Goal: Task Accomplishment & Management: Manage account settings

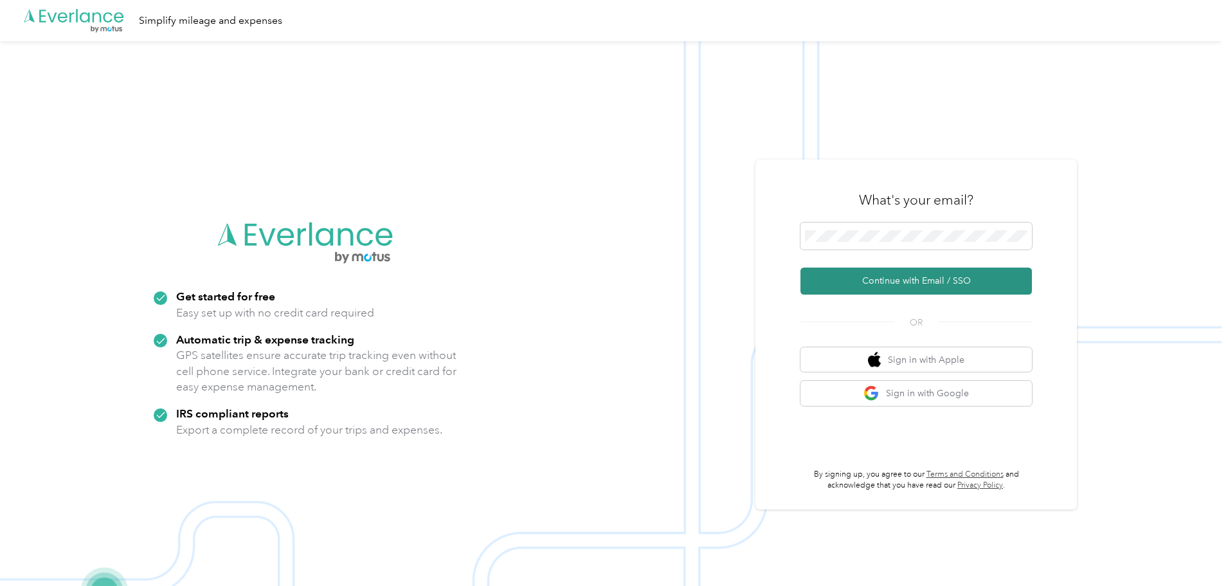
drag, startPoint x: 938, startPoint y: 269, endPoint x: 939, endPoint y: 276, distance: 7.2
click at [938, 271] on button "Continue with Email / SSO" at bounding box center [915, 280] width 231 height 27
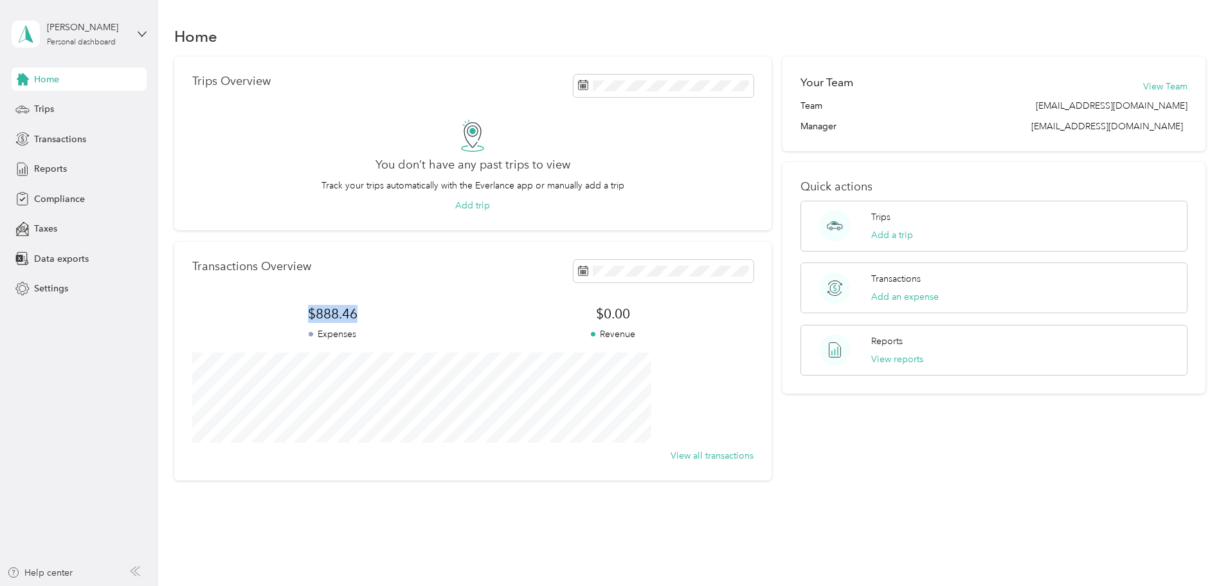
drag, startPoint x: 365, startPoint y: 303, endPoint x: 449, endPoint y: 306, distance: 84.3
click at [444, 306] on div "Transactions Overview $888.46 Expenses $0.00 Revenue View all transactions" at bounding box center [472, 361] width 597 height 239
click at [452, 296] on div "Transactions Overview $888.46 Expenses $0.00 Revenue View all transactions" at bounding box center [472, 361] width 597 height 239
click at [449, 296] on div "Transactions Overview $888.46 Expenses $0.00 Revenue View all transactions" at bounding box center [472, 361] width 597 height 239
click at [84, 37] on div "[PERSON_NAME] Personal dashboard" at bounding box center [87, 34] width 80 height 26
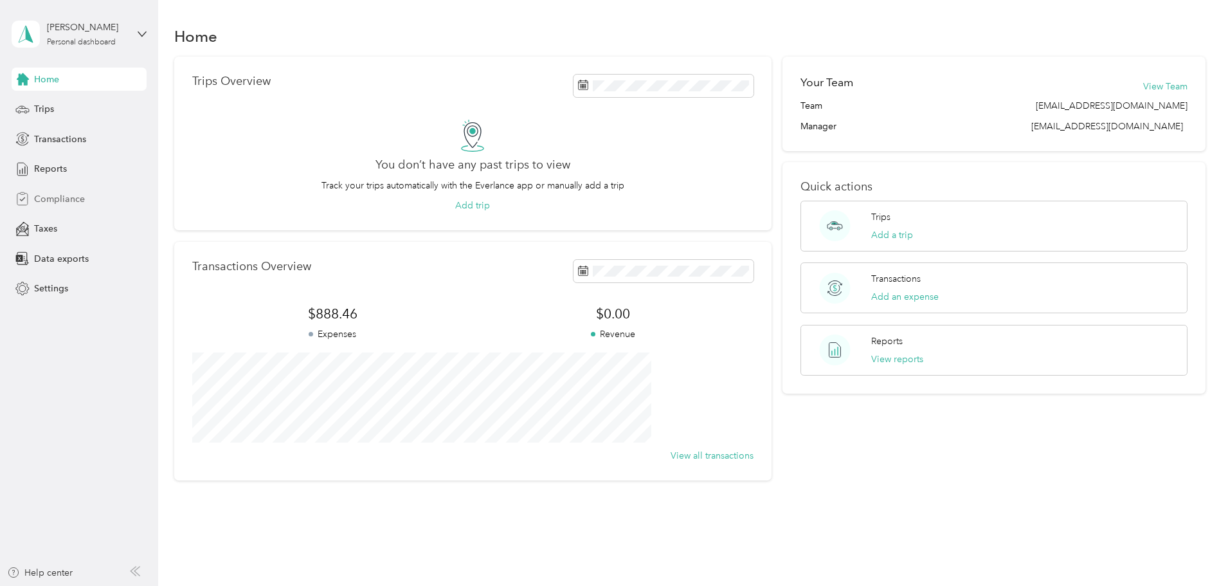
click at [80, 201] on span "Compliance" at bounding box center [59, 199] width 51 height 14
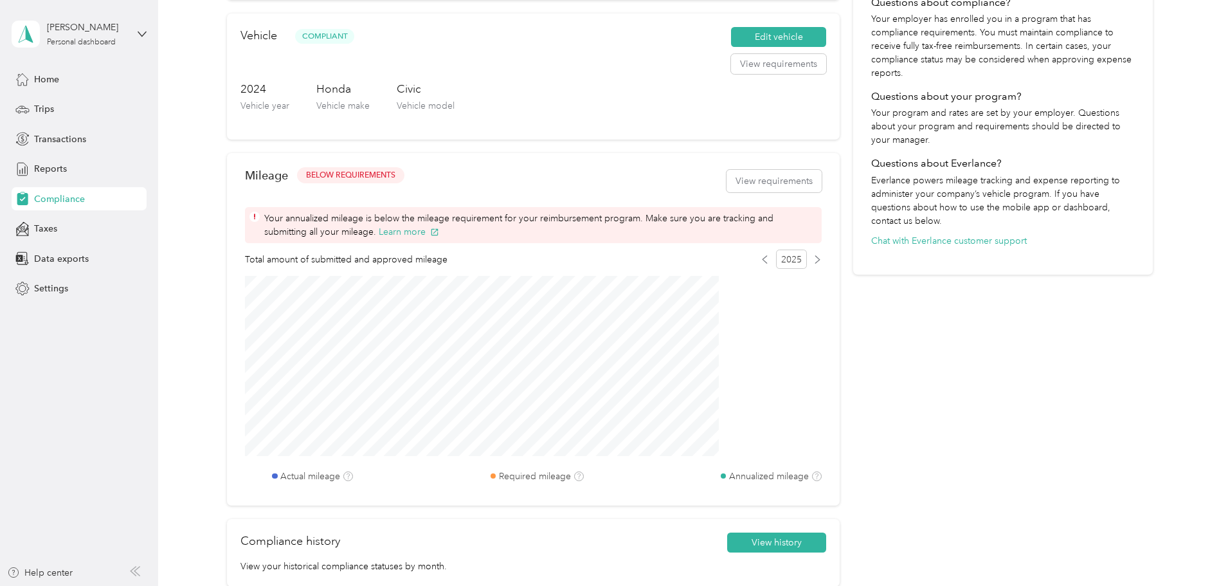
scroll to position [321, 0]
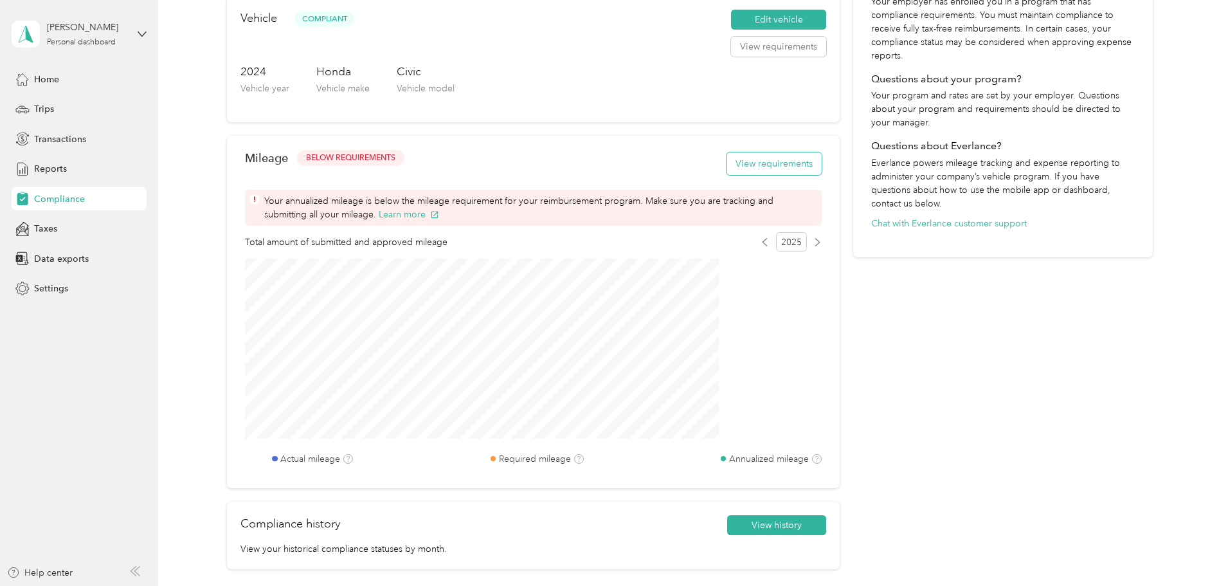
click at [726, 175] on button "View requirements" at bounding box center [773, 163] width 95 height 23
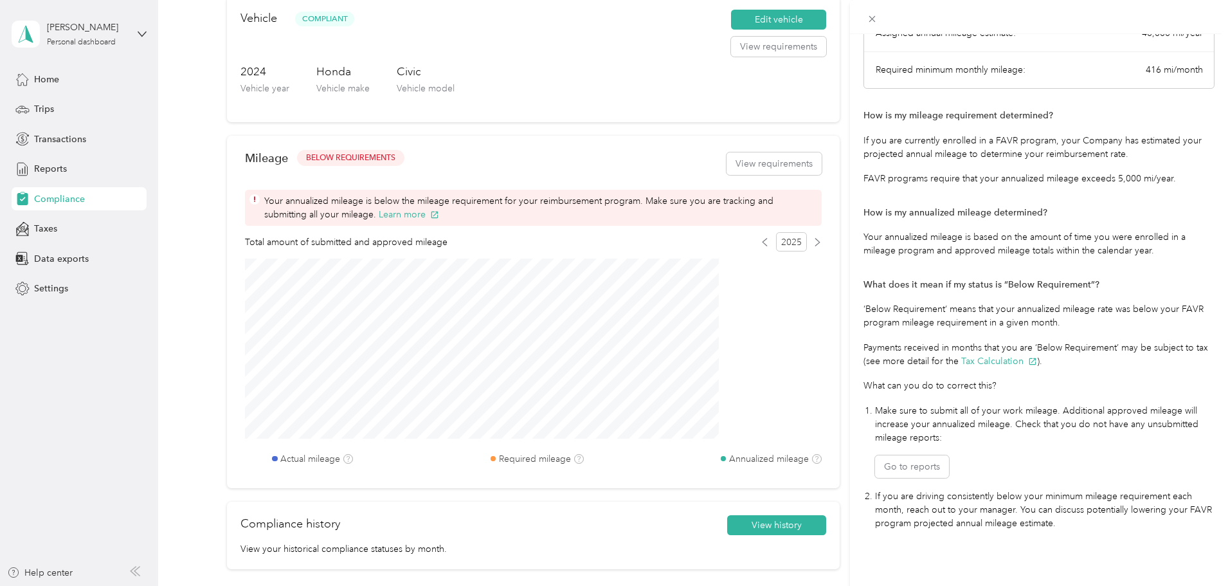
scroll to position [0, 0]
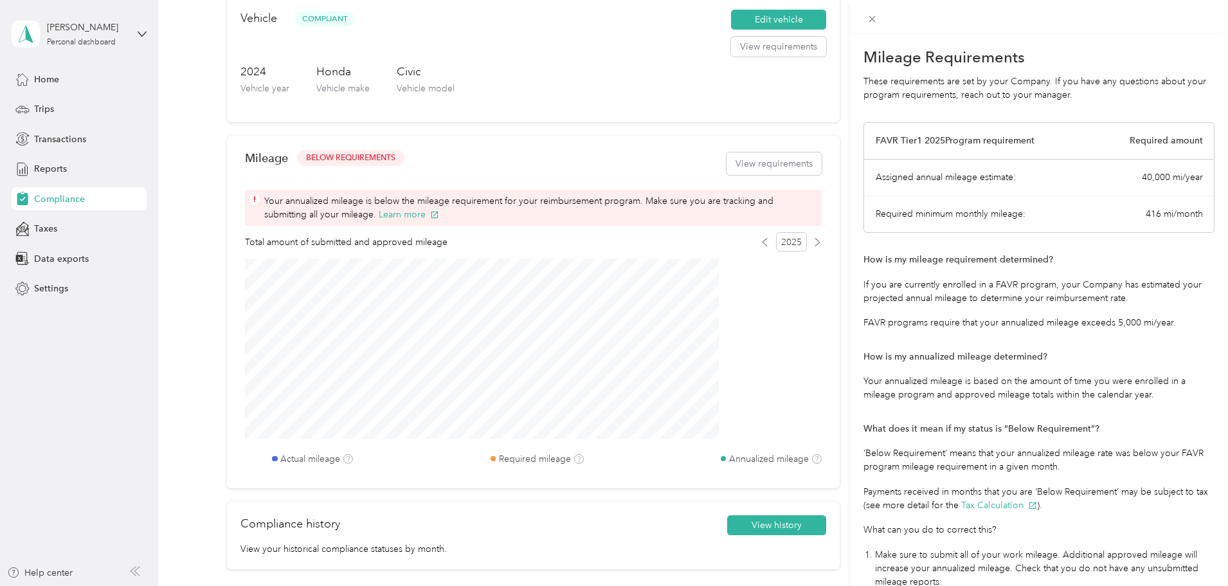
click at [693, 224] on div "Mileage Requirements These requirements are set by your Company. If you have an…" at bounding box center [614, 293] width 1228 height 586
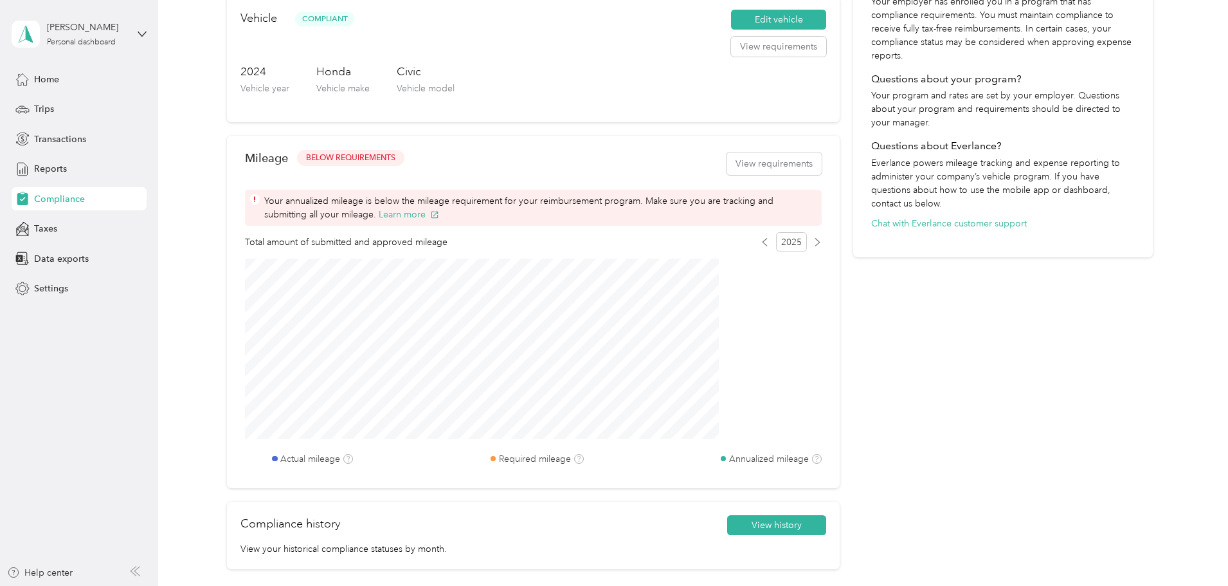
click at [719, 217] on span "Your annualized mileage is below the mileage requirement for your reimbursement…" at bounding box center [540, 207] width 553 height 27
click at [738, 183] on div "Mileage BELOW REQUIREMENTS View requirements" at bounding box center [533, 164] width 577 height 39
click at [739, 175] on button "View requirements" at bounding box center [773, 163] width 95 height 23
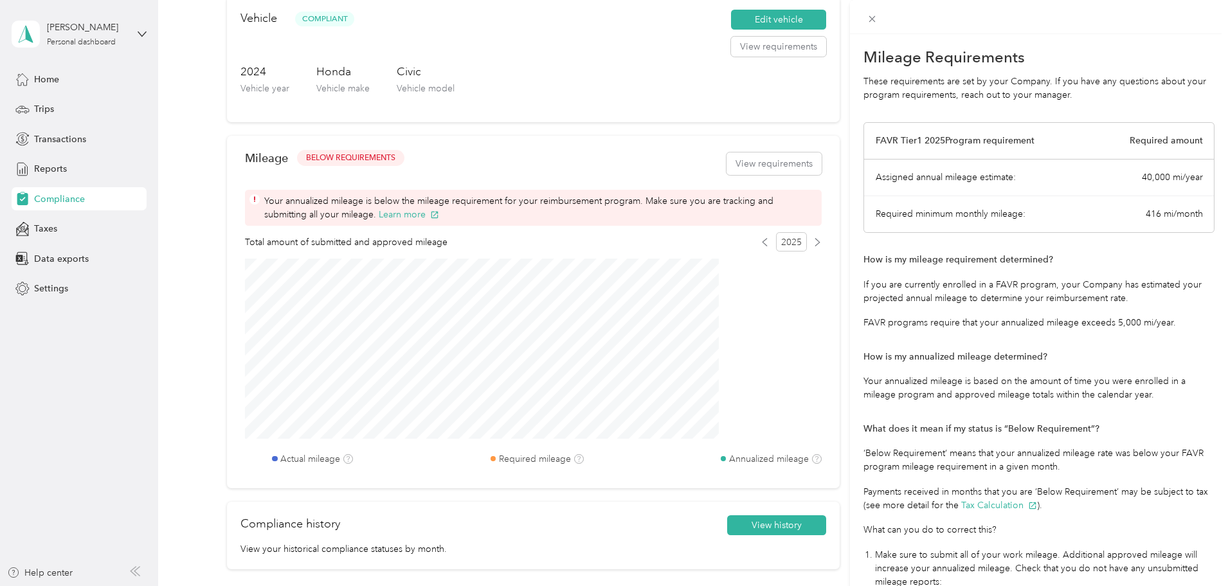
click at [639, 152] on div "Mileage Requirements These requirements are set by your Company. If you have an…" at bounding box center [614, 293] width 1228 height 586
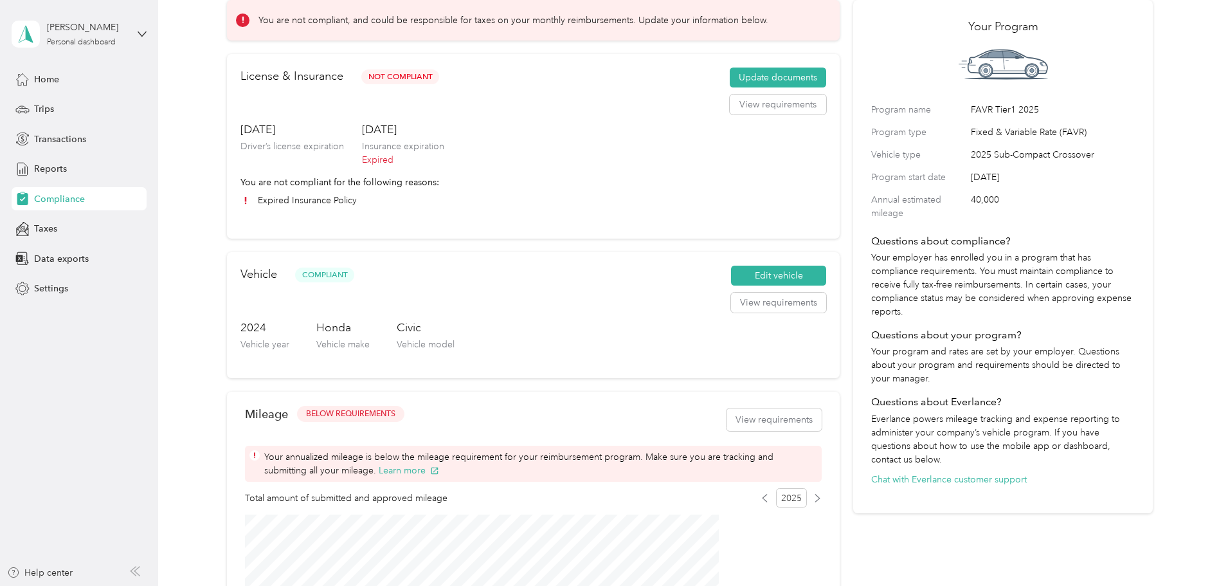
scroll to position [64, 0]
click at [732, 116] on button "View requirements" at bounding box center [778, 106] width 96 height 21
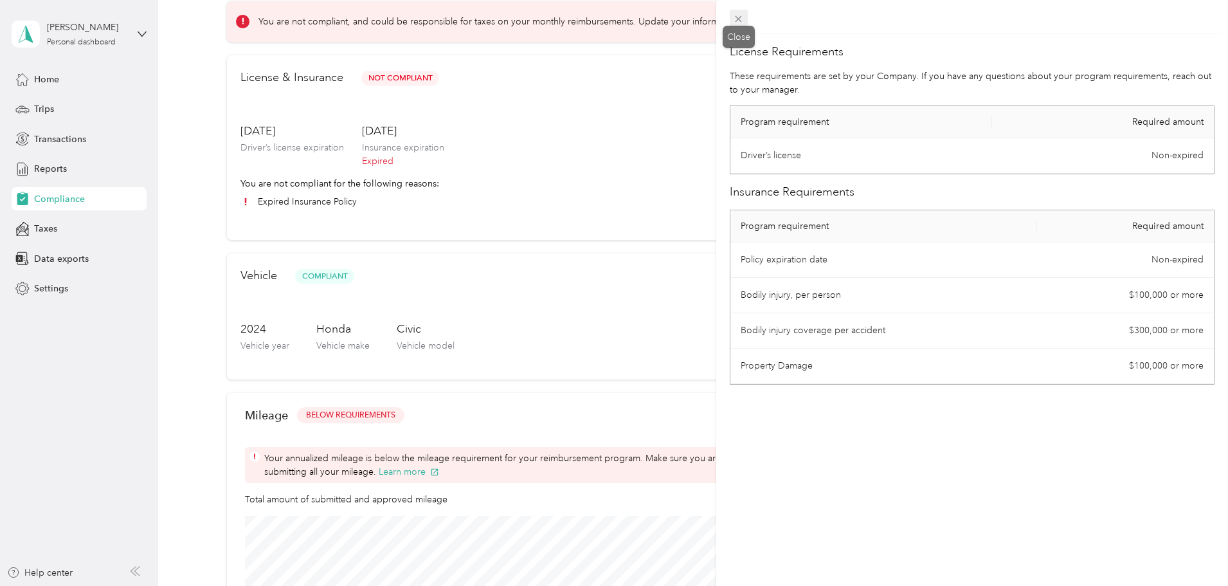
click at [735, 21] on icon at bounding box center [738, 19] width 11 height 11
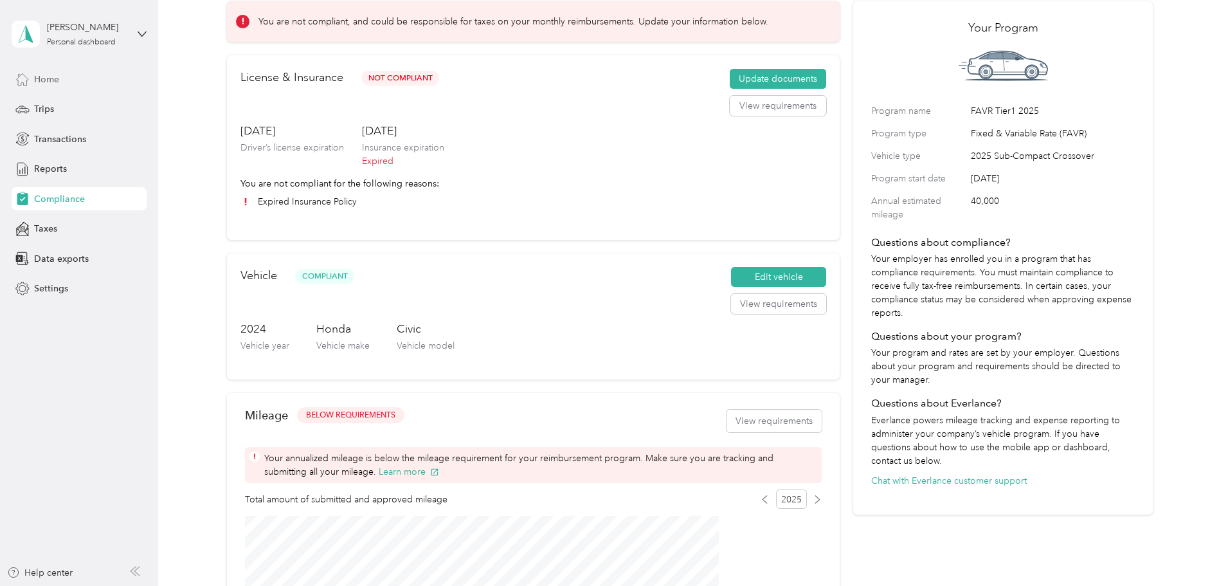
click at [69, 84] on div "Home" at bounding box center [79, 79] width 135 height 23
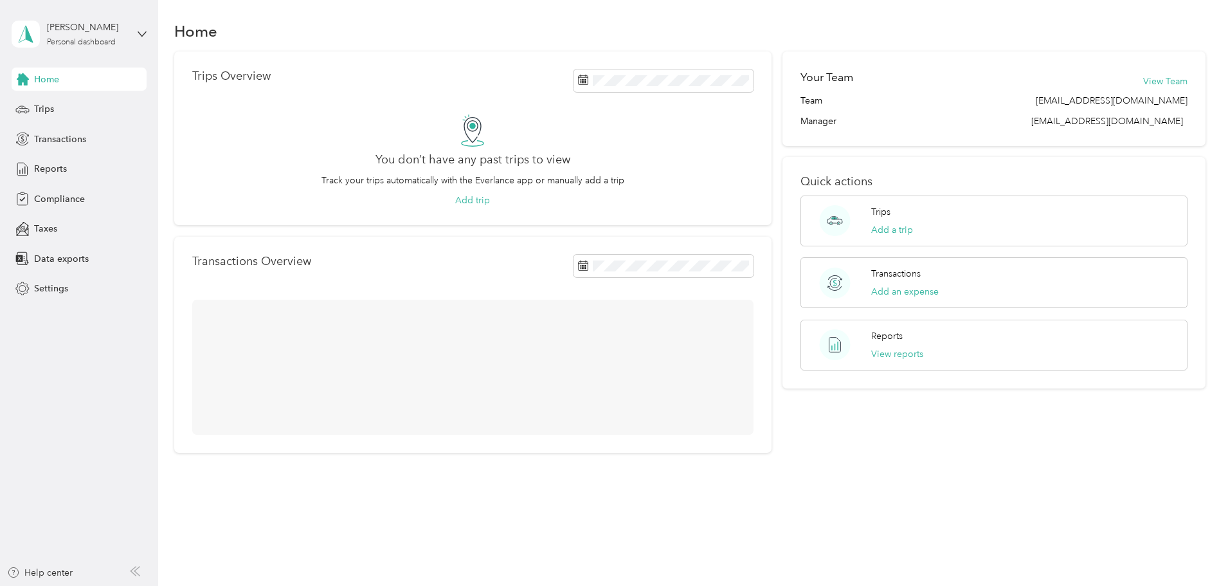
scroll to position [28, 0]
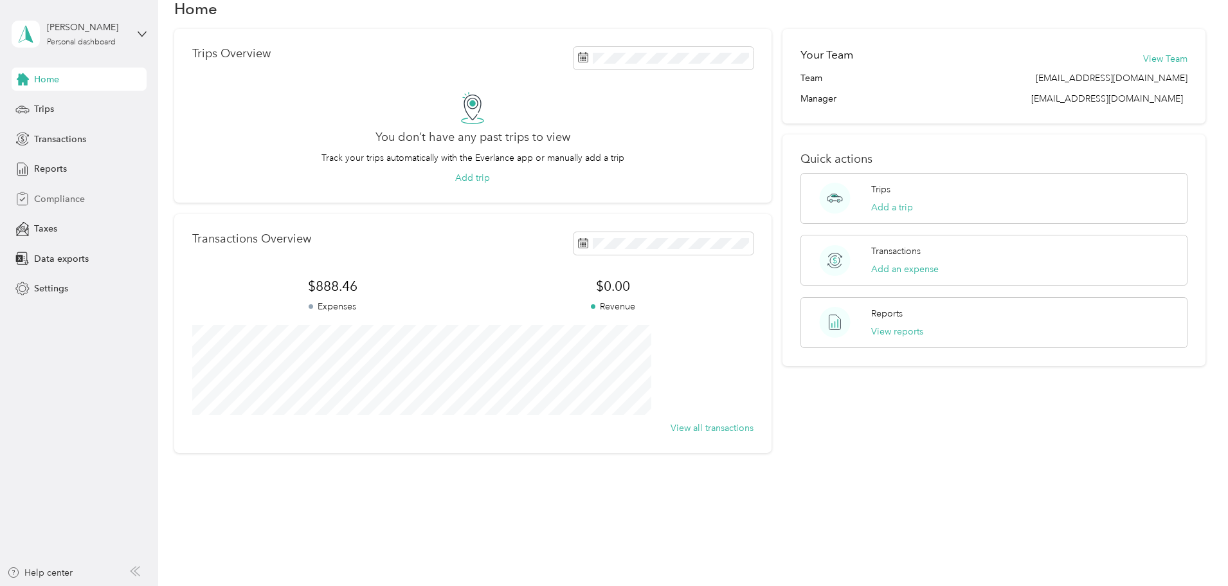
click at [59, 194] on span "Compliance" at bounding box center [59, 199] width 51 height 14
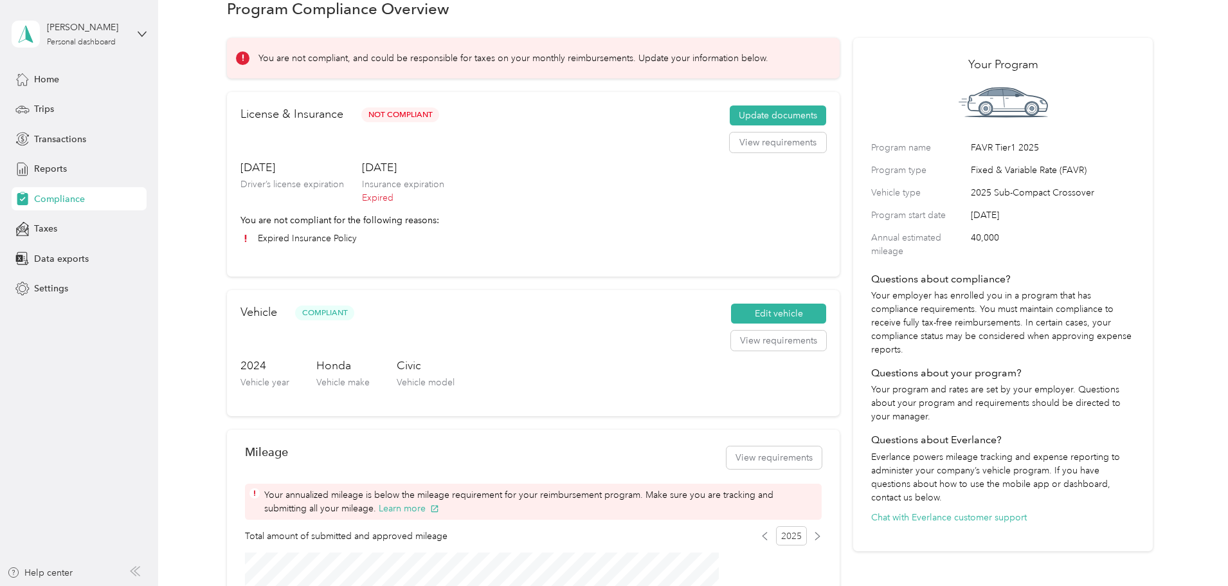
scroll to position [64, 0]
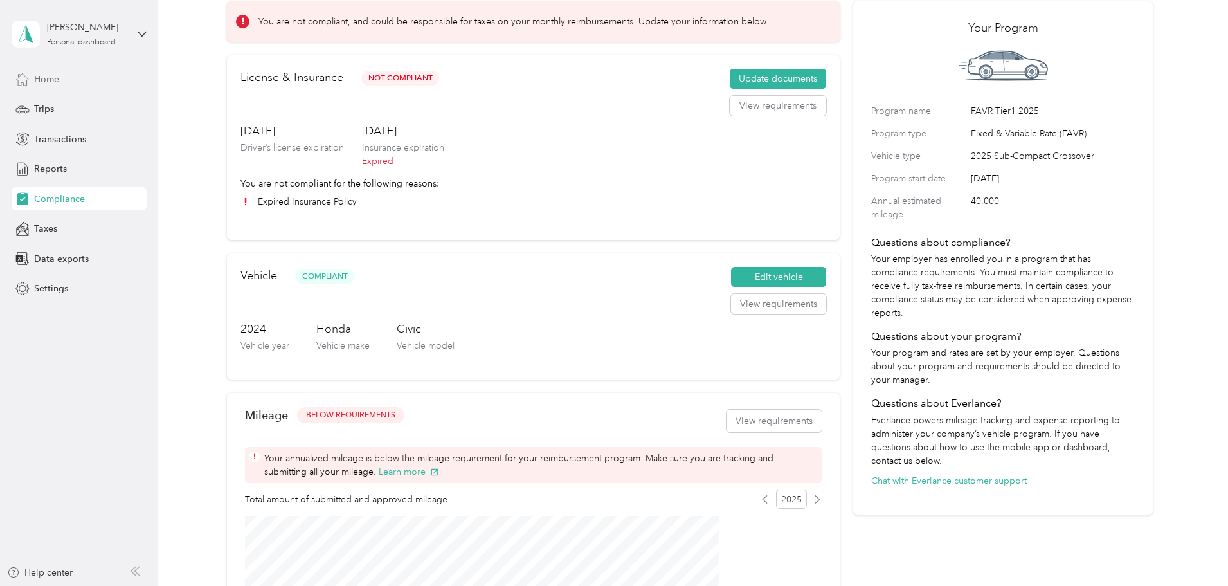
click at [77, 82] on div "Home" at bounding box center [79, 79] width 135 height 23
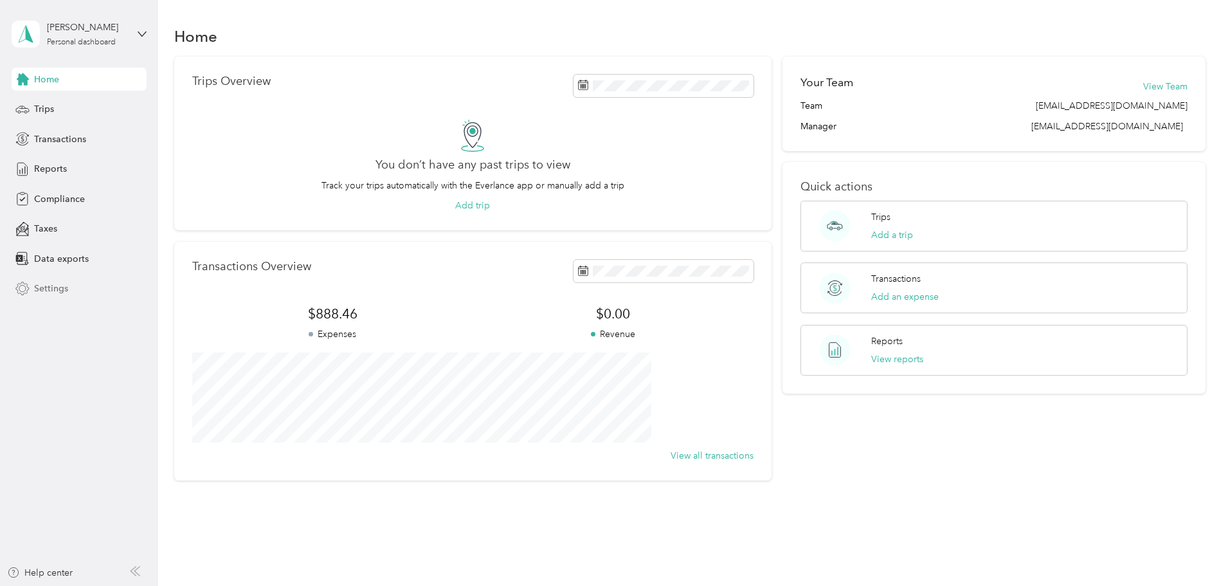
click at [51, 293] on span "Settings" at bounding box center [51, 289] width 34 height 14
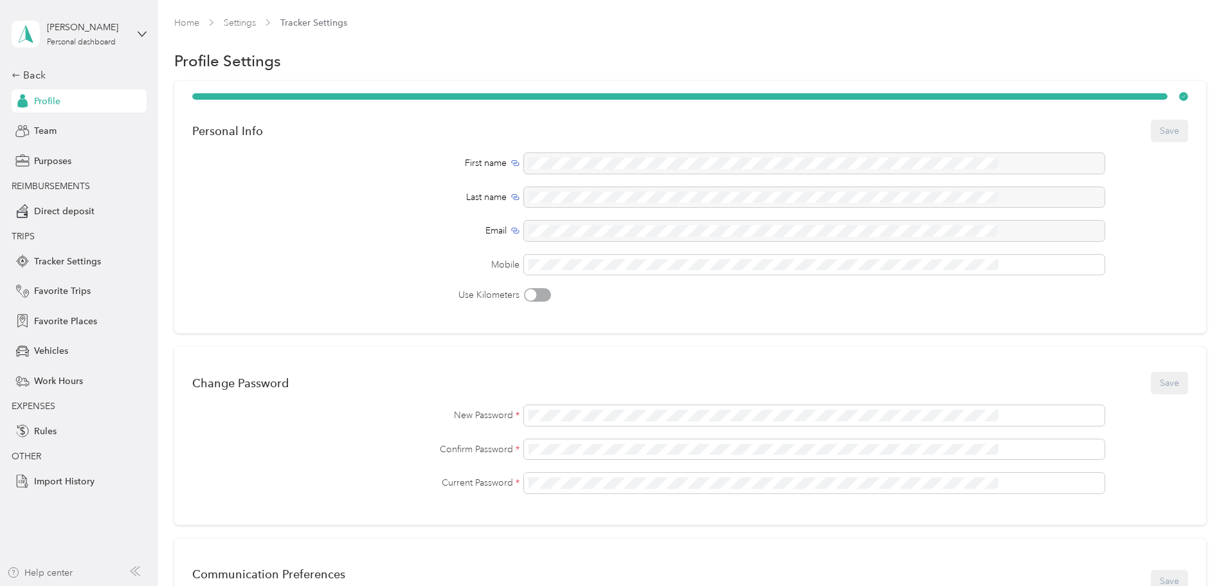
click at [34, 571] on div "Help center" at bounding box center [40, 573] width 66 height 14
